Goal: Transaction & Acquisition: Obtain resource

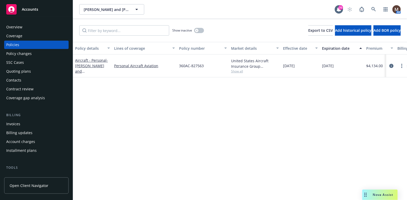
scroll to position [26, 0]
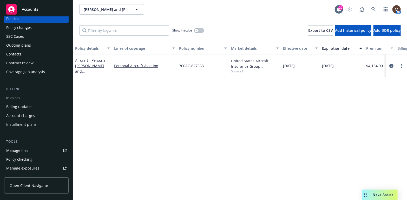
drag, startPoint x: 21, startPoint y: 97, endPoint x: 37, endPoint y: 101, distance: 16.5
click at [21, 97] on div "Invoices" at bounding box center [36, 98] width 60 height 8
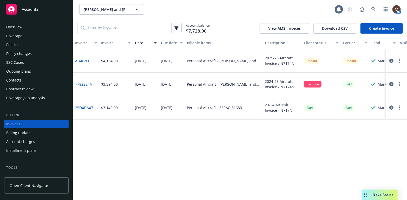
scroll to position [15, 0]
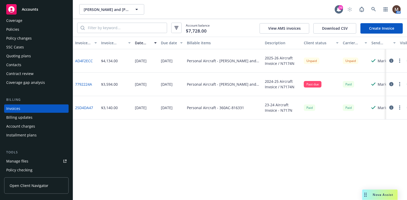
click at [86, 59] on link "AD4F2ECC" at bounding box center [84, 60] width 18 height 5
click at [25, 159] on div "Manage files" at bounding box center [17, 161] width 22 height 8
